Goal: Information Seeking & Learning: Learn about a topic

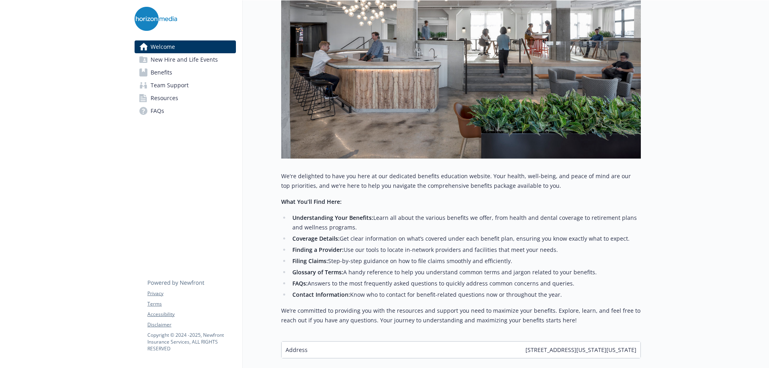
scroll to position [224, 0]
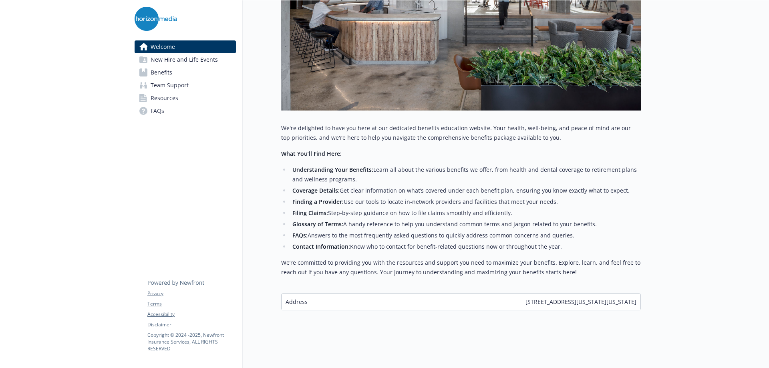
click at [162, 75] on span "Benefits" at bounding box center [162, 72] width 22 height 13
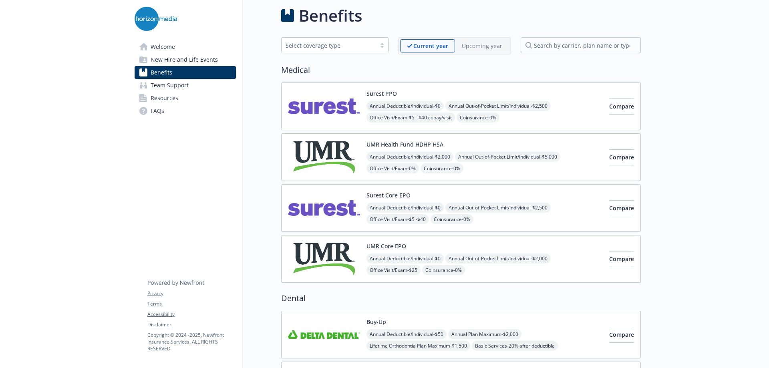
scroll to position [224, 0]
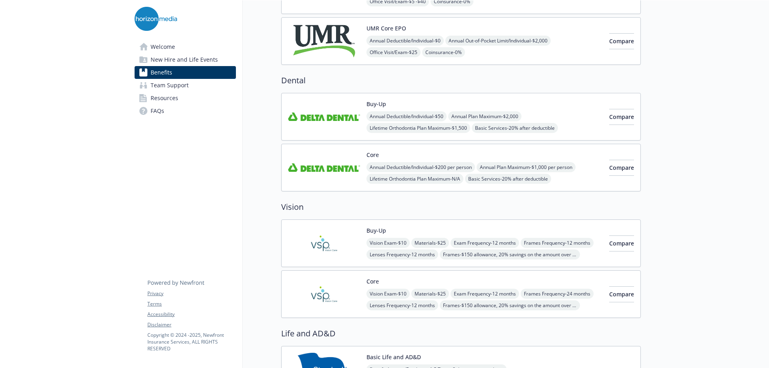
click at [330, 248] on img at bounding box center [324, 243] width 72 height 34
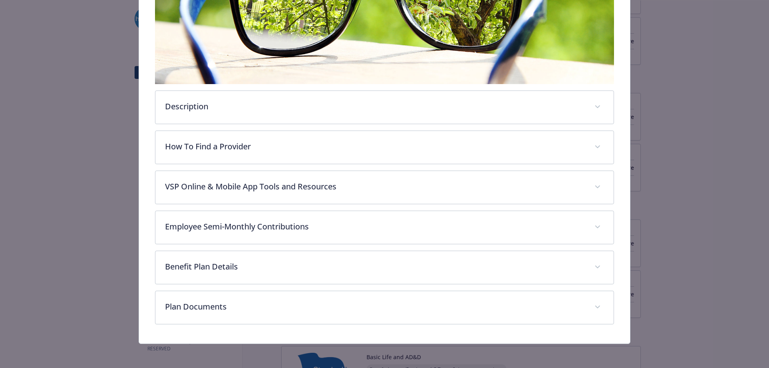
scroll to position [195, 0]
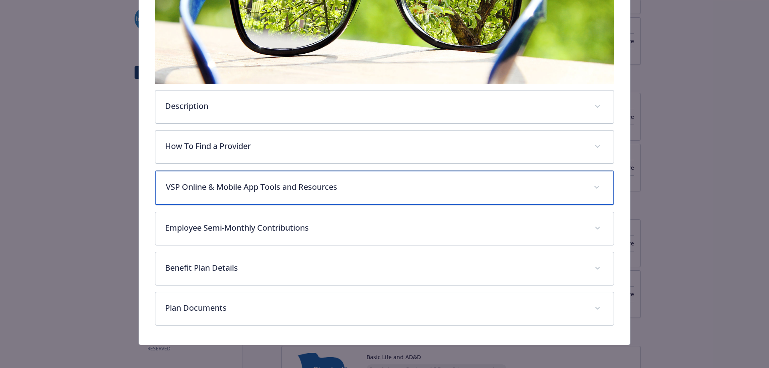
click at [282, 194] on div "VSP Online & Mobile App Tools and Resources" at bounding box center [384, 188] width 459 height 34
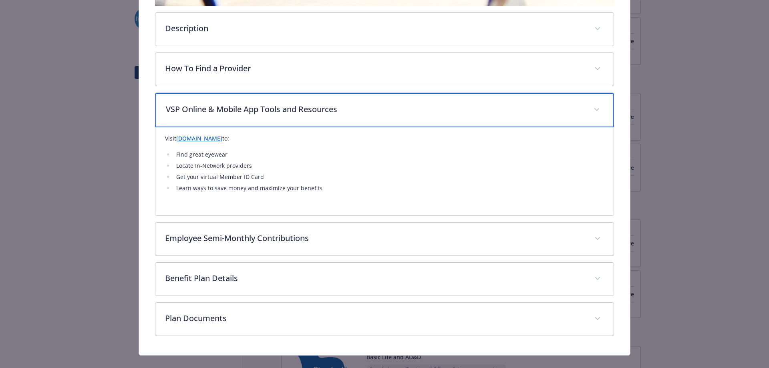
scroll to position [275, 0]
